Goal: Task Accomplishment & Management: Complete application form

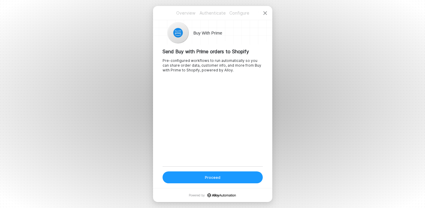
click at [220, 176] on button "Proceed" at bounding box center [213, 178] width 100 height 12
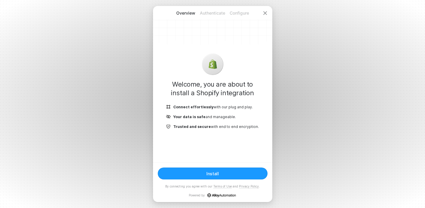
click at [227, 171] on button "Install" at bounding box center [213, 174] width 110 height 12
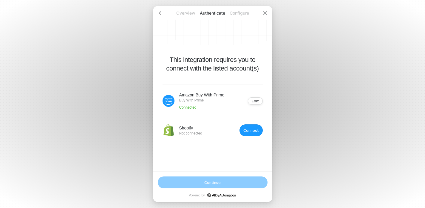
click at [255, 130] on div "Connect" at bounding box center [251, 131] width 16 height 4
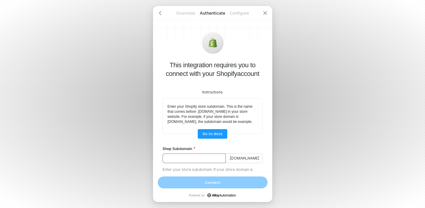
click at [206, 163] on input "Shop Subdomain" at bounding box center [194, 159] width 63 height 10
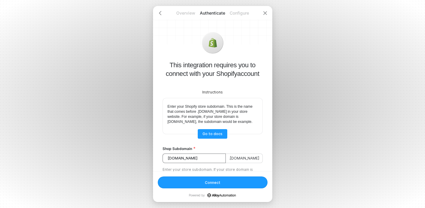
type input "[DOMAIN_NAME]"
click at [214, 181] on div "Connect" at bounding box center [212, 182] width 17 height 5
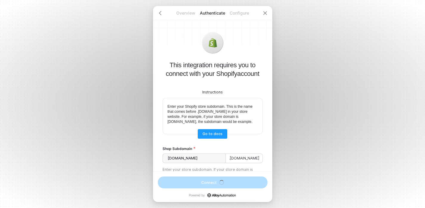
click at [143, 165] on div "This integration requires you to connect with your Shopify account Instructions…" at bounding box center [83, 89] width 119 height 166
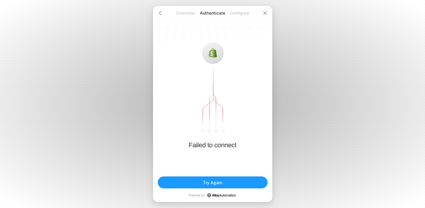
click at [218, 184] on div "Try Again" at bounding box center [212, 182] width 19 height 5
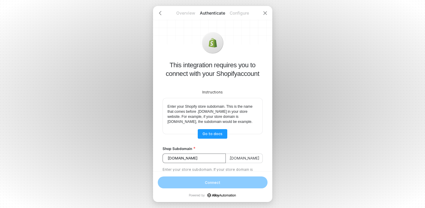
click at [197, 163] on input "[DOMAIN_NAME]" at bounding box center [194, 159] width 63 height 10
click at [167, 163] on input "[DOMAIN_NAME]" at bounding box center [194, 159] width 63 height 10
click at [240, 162] on span ".[DOMAIN_NAME]" at bounding box center [244, 159] width 37 height 10
click at [212, 163] on input "[DOMAIN_NAME]" at bounding box center [194, 159] width 63 height 10
click at [202, 163] on input "[DOMAIN_NAME]" at bounding box center [194, 159] width 63 height 10
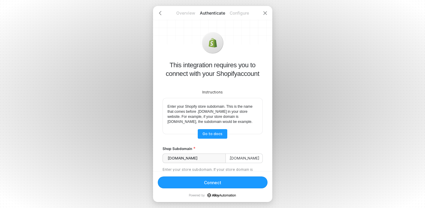
click at [203, 183] on button "Connect" at bounding box center [213, 183] width 110 height 12
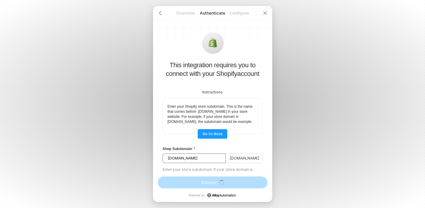
click at [201, 163] on input "[DOMAIN_NAME]" at bounding box center [194, 159] width 63 height 10
type input "[DOMAIN_NAME]"
click at [221, 163] on input "[DOMAIN_NAME]" at bounding box center [194, 159] width 63 height 10
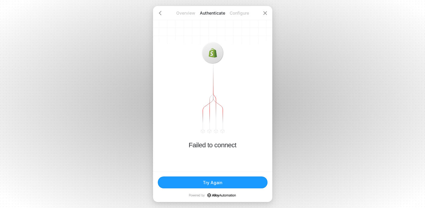
click at [209, 181] on div "Try Again" at bounding box center [212, 182] width 19 height 5
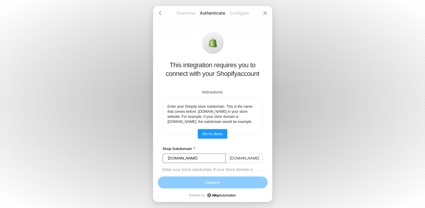
click at [197, 163] on input "[DOMAIN_NAME]" at bounding box center [194, 159] width 63 height 10
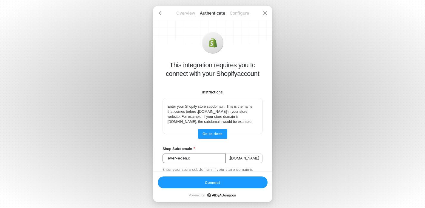
type input "[DOMAIN_NAME]"
click at [208, 183] on div "Connect" at bounding box center [212, 182] width 17 height 5
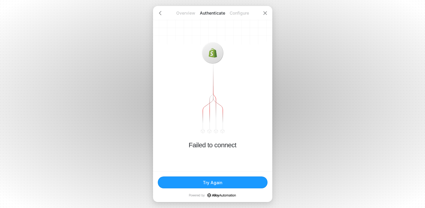
click at [213, 180] on div "Try Again" at bounding box center [212, 182] width 19 height 5
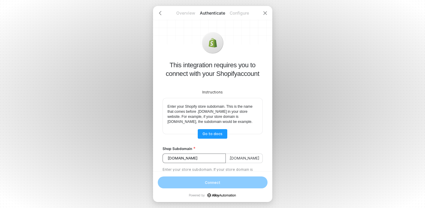
click at [163, 163] on input "[DOMAIN_NAME]" at bounding box center [194, 159] width 63 height 10
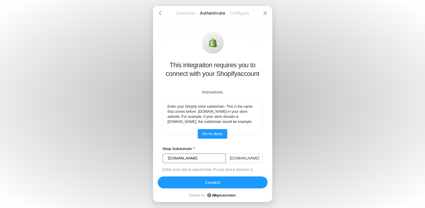
type input "[DOMAIN_NAME]"
click at [198, 180] on button "Connect" at bounding box center [213, 183] width 110 height 12
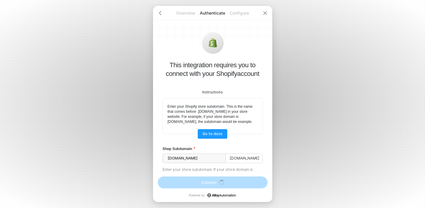
scroll to position [3, 0]
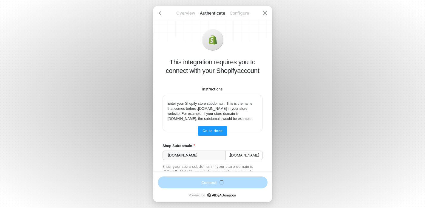
drag, startPoint x: 178, startPoint y: 163, endPoint x: 168, endPoint y: 163, distance: 9.5
click at [168, 160] on input "[DOMAIN_NAME]" at bounding box center [194, 156] width 63 height 10
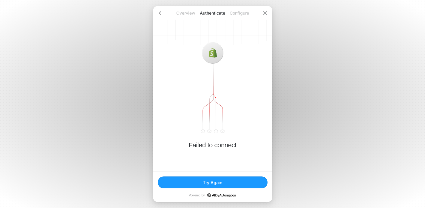
click at [197, 181] on button "Try Again" at bounding box center [213, 183] width 110 height 12
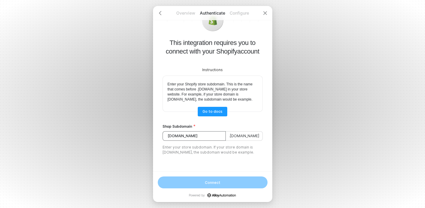
click at [204, 132] on input "[DOMAIN_NAME]" at bounding box center [194, 137] width 63 height 10
drag, startPoint x: 177, startPoint y: 132, endPoint x: 163, endPoint y: 133, distance: 14.9
click at [163, 133] on input "[DOMAIN_NAME]" at bounding box center [194, 137] width 63 height 10
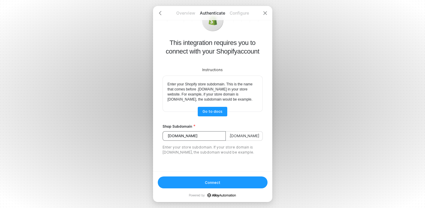
click at [188, 132] on input "[DOMAIN_NAME]" at bounding box center [194, 137] width 63 height 10
type input "ever-eden-co"
click at [228, 184] on button "Connect" at bounding box center [213, 183] width 110 height 12
